Goal: Task Accomplishment & Management: Use online tool/utility

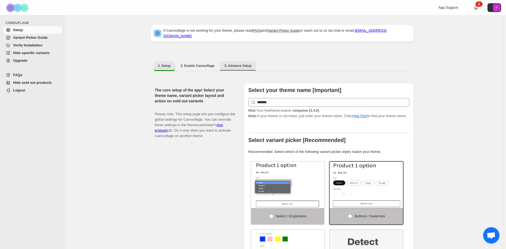
click at [244, 64] on span "3. Advance Setup" at bounding box center [237, 66] width 27 height 4
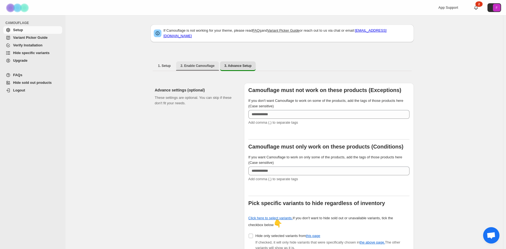
click at [205, 64] on span "2. Enable Camouflage" at bounding box center [198, 66] width 34 height 4
select select "**********"
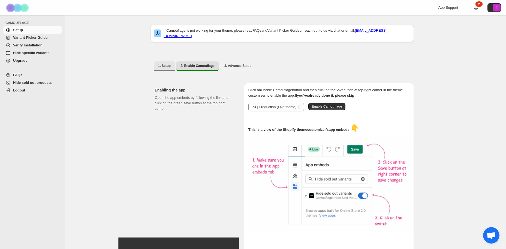
click at [167, 64] on span "1. Setup" at bounding box center [164, 66] width 13 height 4
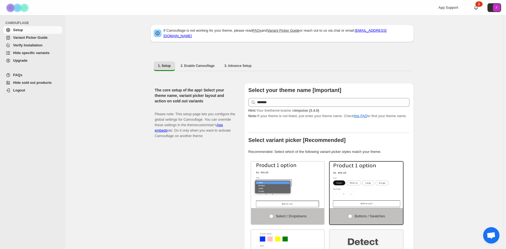
click at [32, 47] on span "Verify Installation" at bounding box center [37, 45] width 48 height 5
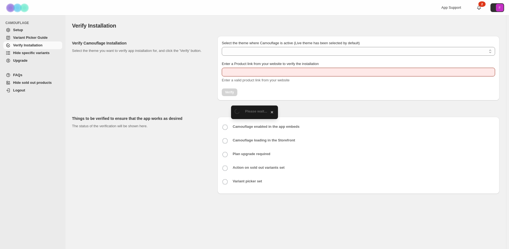
click at [35, 37] on span "Variant Picker Guide" at bounding box center [30, 37] width 34 height 4
type input "**********"
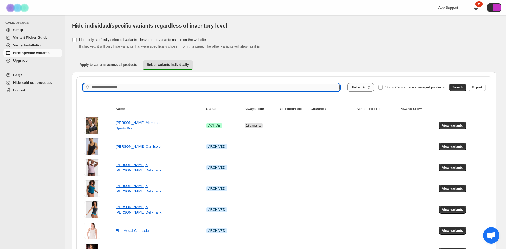
click at [104, 89] on input "Search product name" at bounding box center [216, 87] width 248 height 8
type input "**********"
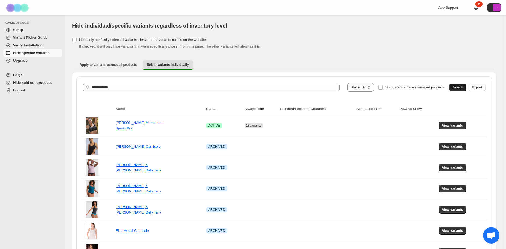
click at [461, 87] on span "Search" at bounding box center [458, 87] width 11 height 4
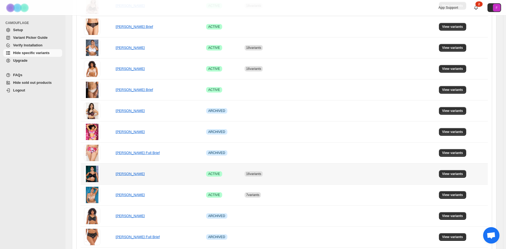
scroll to position [218, 0]
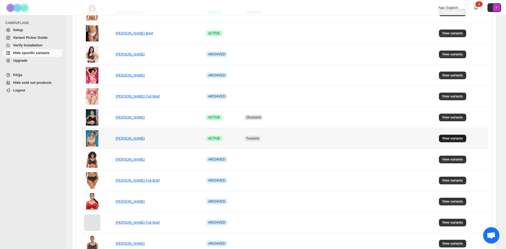
click at [457, 139] on span "View variants" at bounding box center [452, 138] width 21 height 4
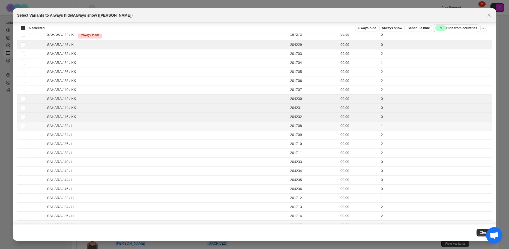
scroll to position [744, 0]
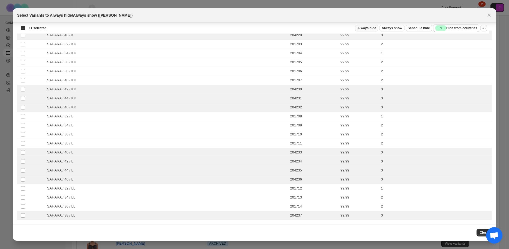
click at [374, 30] on span "Always hide" at bounding box center [366, 28] width 19 height 4
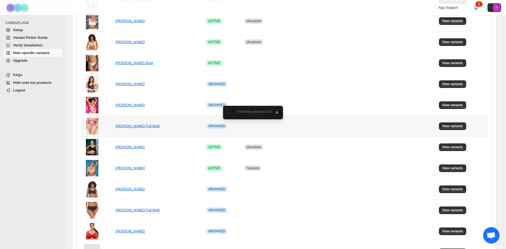
scroll to position [218, 0]
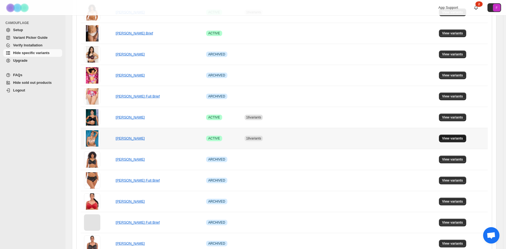
click at [456, 140] on span "View variants" at bounding box center [452, 138] width 21 height 4
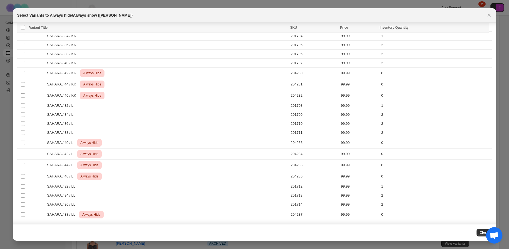
scroll to position [768, 0]
click at [487, 14] on icon "Close" at bounding box center [488, 15] width 5 height 5
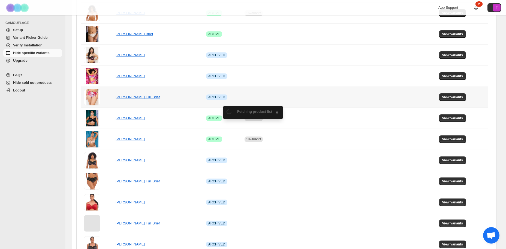
scroll to position [218, 0]
